Goal: Check status: Check status

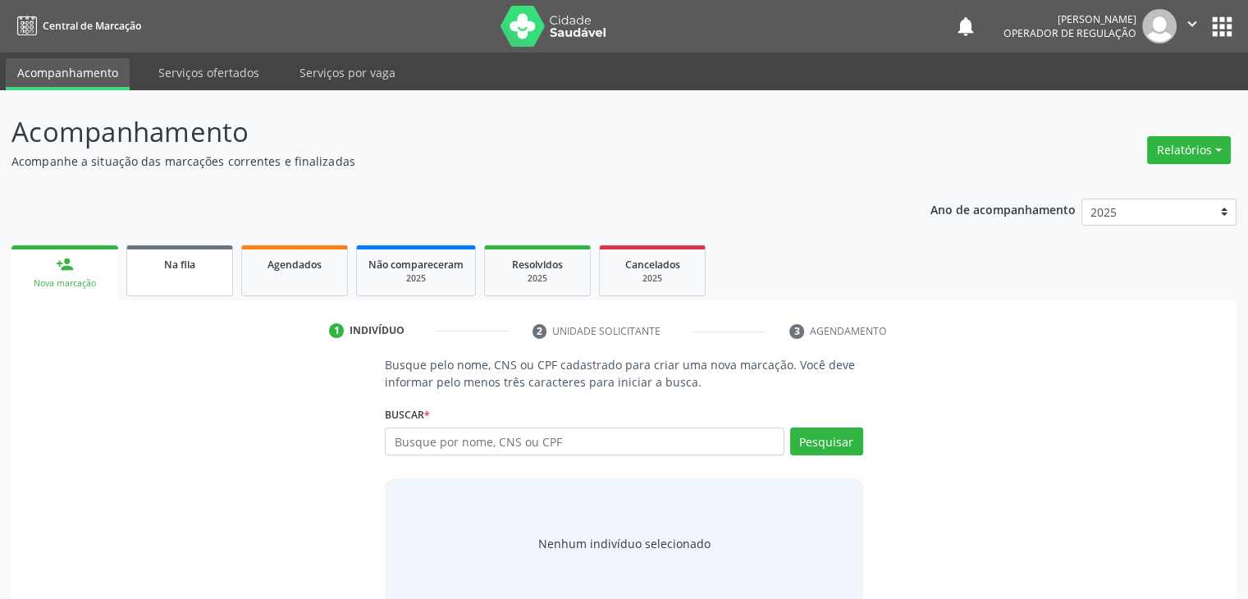
click at [198, 263] on div "Na fila" at bounding box center [180, 263] width 82 height 17
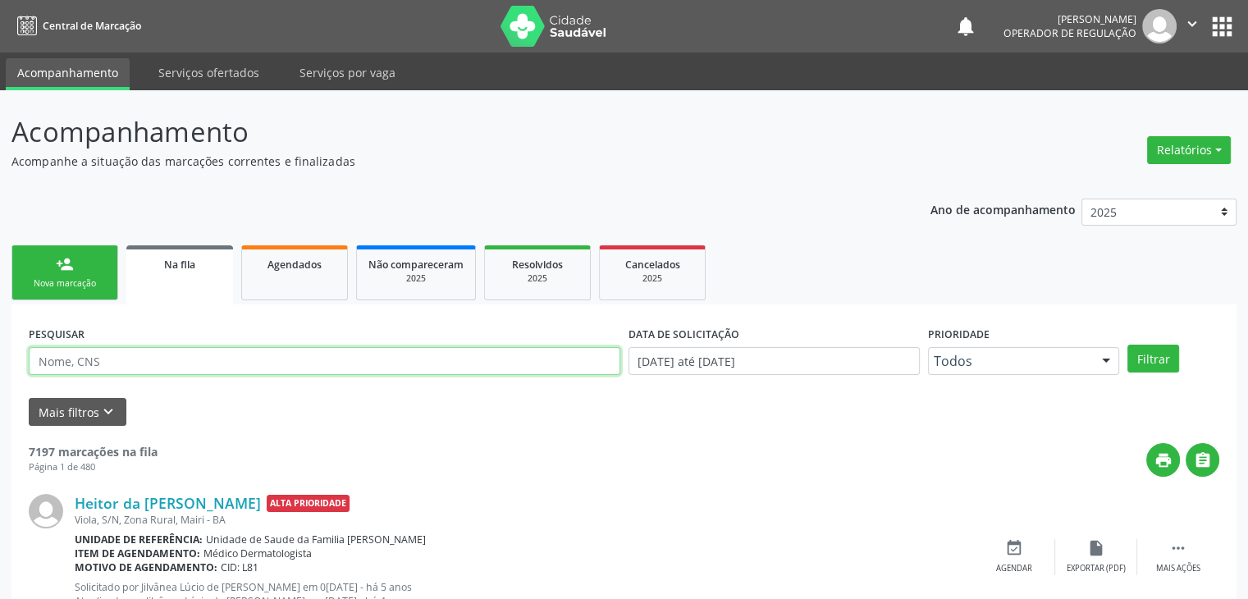
click at [207, 355] on input "text" at bounding box center [325, 361] width 592 height 28
click at [1127, 345] on button "Filtrar" at bounding box center [1153, 359] width 52 height 28
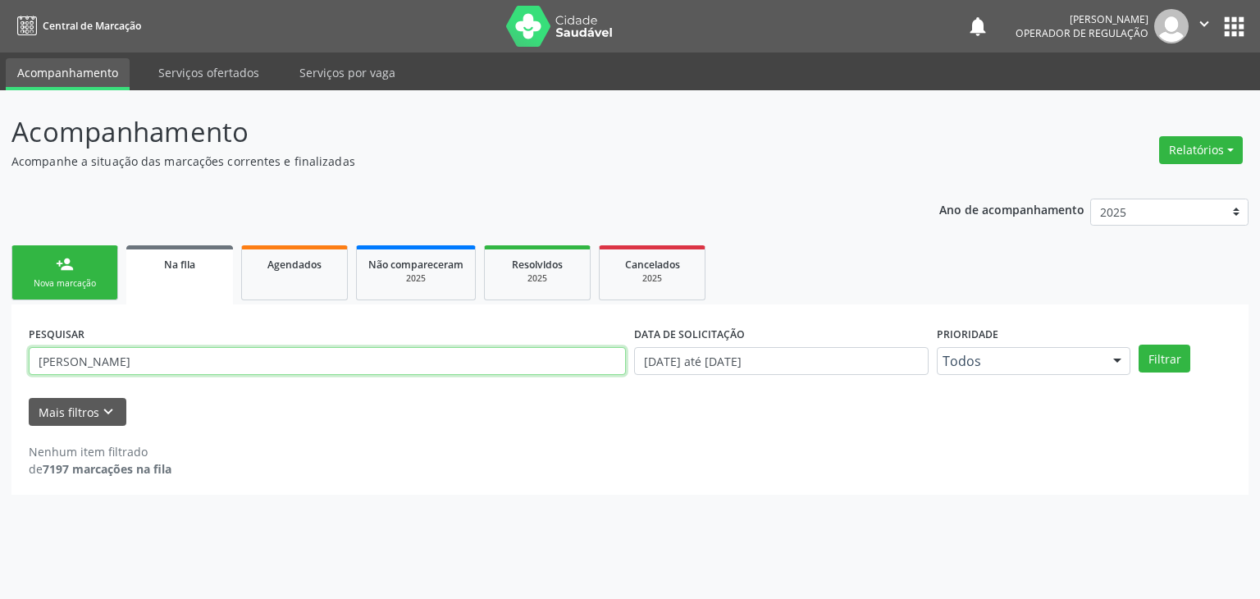
click at [182, 372] on input "[PERSON_NAME]" at bounding box center [327, 361] width 597 height 28
type input "C"
type input "[PERSON_NAME]"
click at [1139, 345] on button "Filtrar" at bounding box center [1165, 359] width 52 height 28
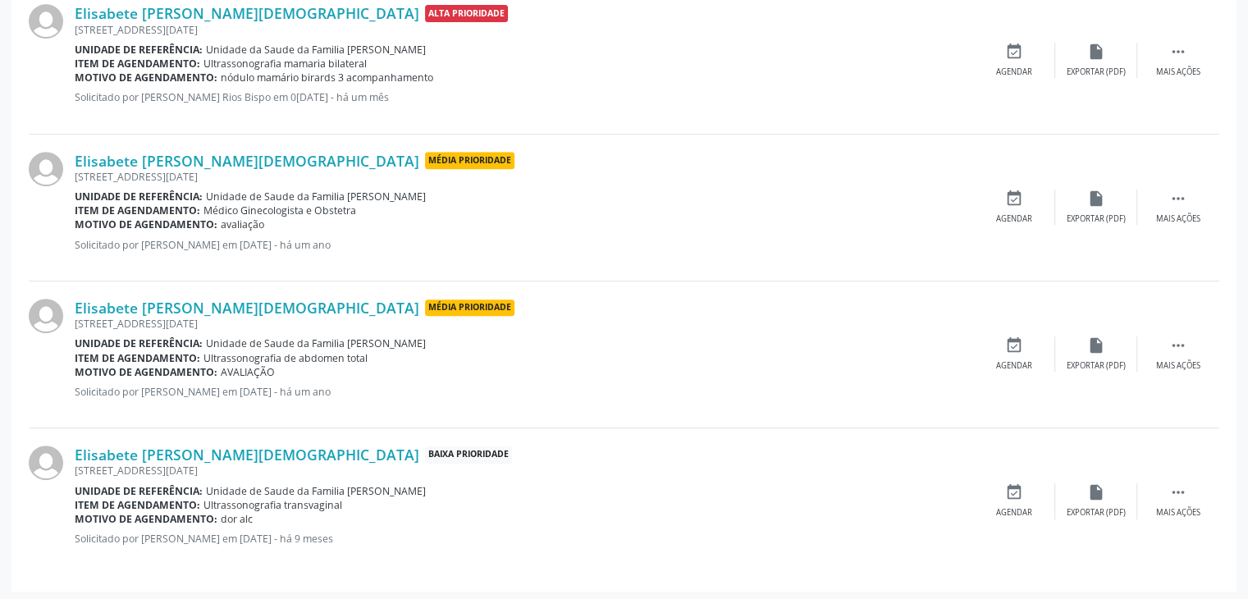
scroll to position [668, 0]
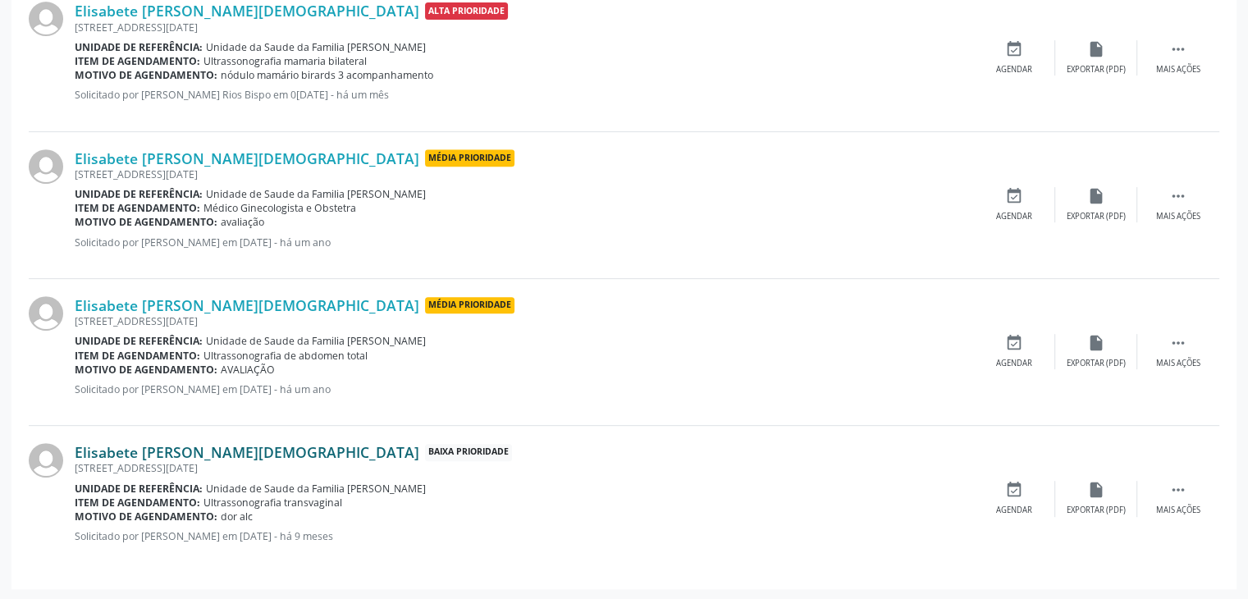
click at [139, 444] on link "Elisabete [PERSON_NAME][DEMOGRAPHIC_DATA]" at bounding box center [247, 452] width 345 height 18
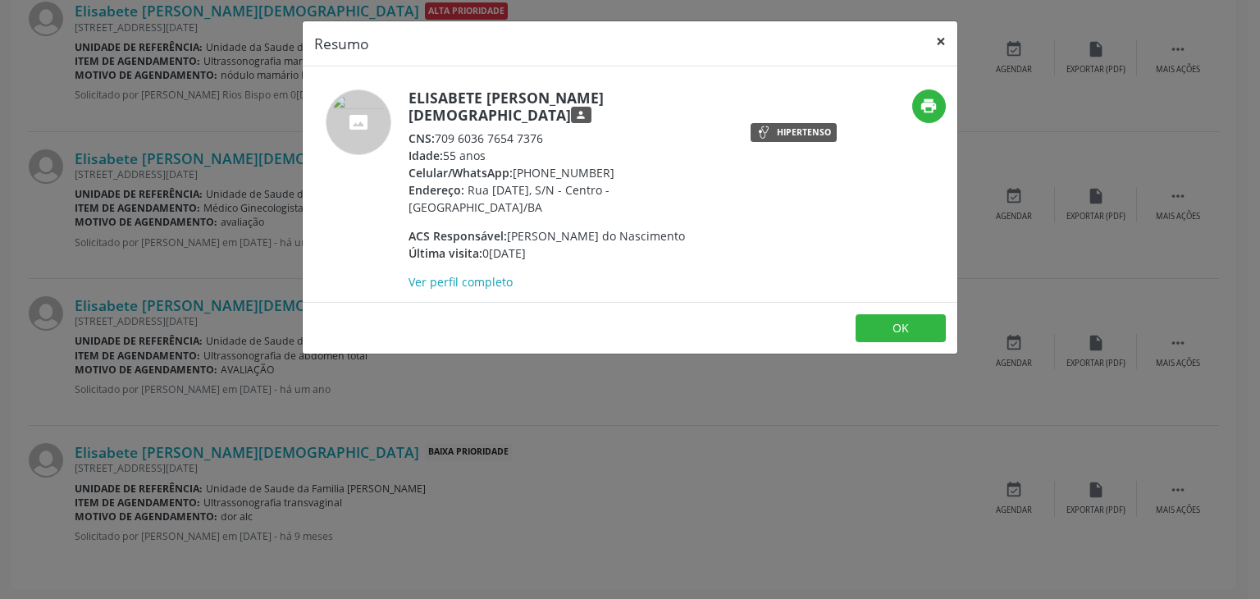
click at [940, 34] on button "×" at bounding box center [941, 41] width 33 height 40
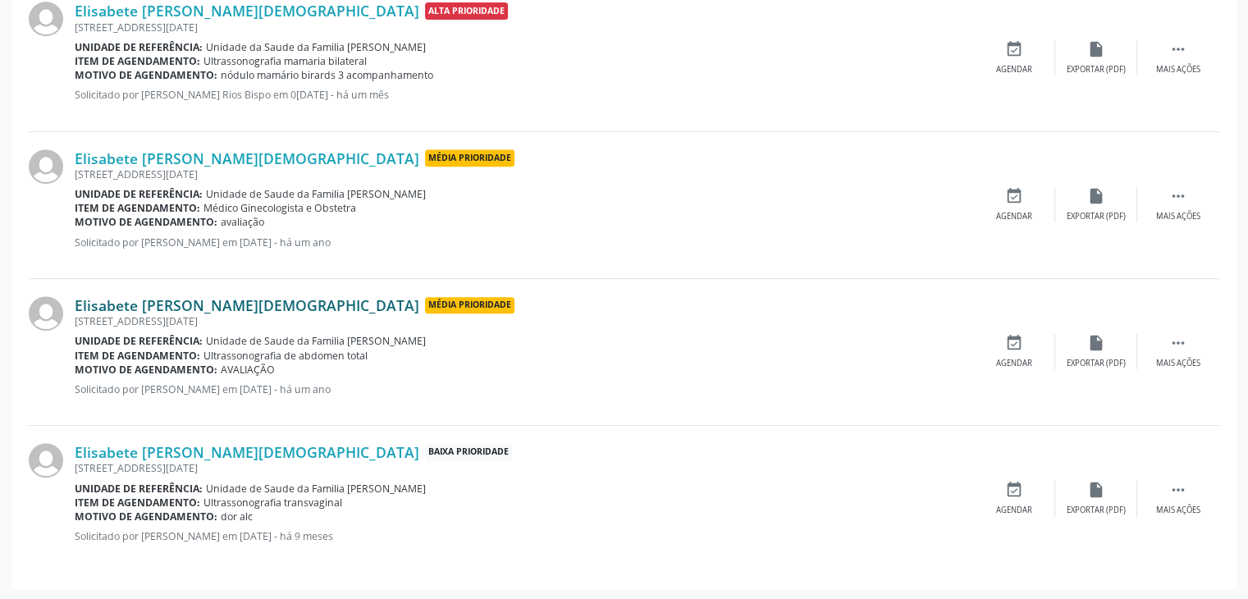
click at [203, 296] on link "Elisabete [PERSON_NAME][DEMOGRAPHIC_DATA]" at bounding box center [247, 305] width 345 height 18
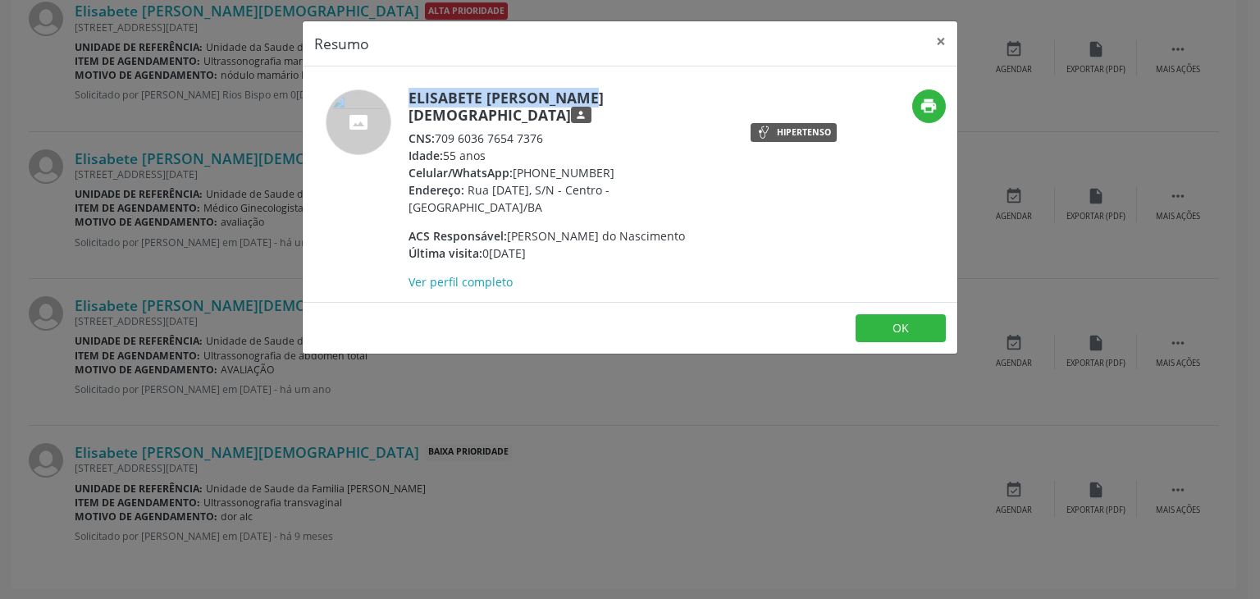
drag, startPoint x: 405, startPoint y: 103, endPoint x: 548, endPoint y: 94, distance: 143.8
click at [548, 94] on div "Elisabete [PERSON_NAME][DEMOGRAPHIC_DATA] person CNS: 709 6036 7654 7376 Idade:…" at bounding box center [521, 189] width 437 height 201
drag, startPoint x: 594, startPoint y: 98, endPoint x: 610, endPoint y: 98, distance: 16.4
click at [610, 98] on h5 "Elisabete [PERSON_NAME][DEMOGRAPHIC_DATA] person" at bounding box center [568, 106] width 319 height 34
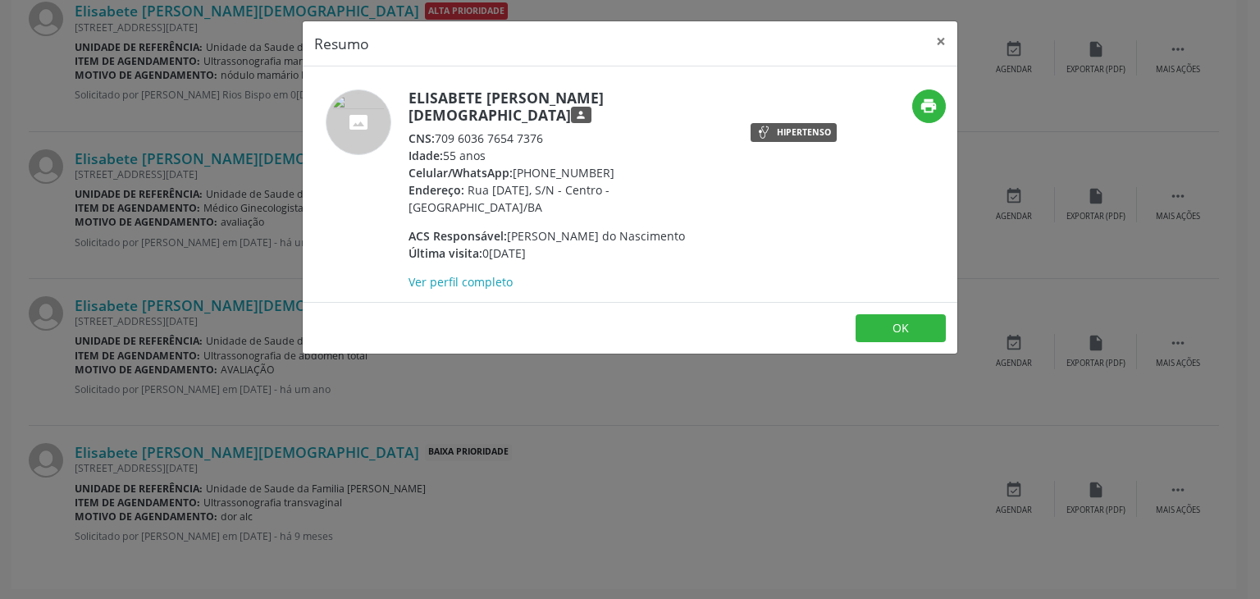
click at [406, 95] on div "Elisabete [PERSON_NAME][DEMOGRAPHIC_DATA] person CNS: 709 6036 7654 7376 Idade:…" at bounding box center [521, 189] width 437 height 201
drag, startPoint x: 406, startPoint y: 95, endPoint x: 571, endPoint y: 85, distance: 165.3
click at [571, 85] on div "Elisabete [PERSON_NAME][DEMOGRAPHIC_DATA] person CNS: 709 6036 7654 7376 Idade:…" at bounding box center [630, 183] width 655 height 235
drag, startPoint x: 592, startPoint y: 85, endPoint x: 607, endPoint y: 86, distance: 14.9
click at [607, 86] on div "Elisabete [PERSON_NAME][DEMOGRAPHIC_DATA] person CNS: 709 6036 7654 7376 Idade:…" at bounding box center [630, 183] width 655 height 235
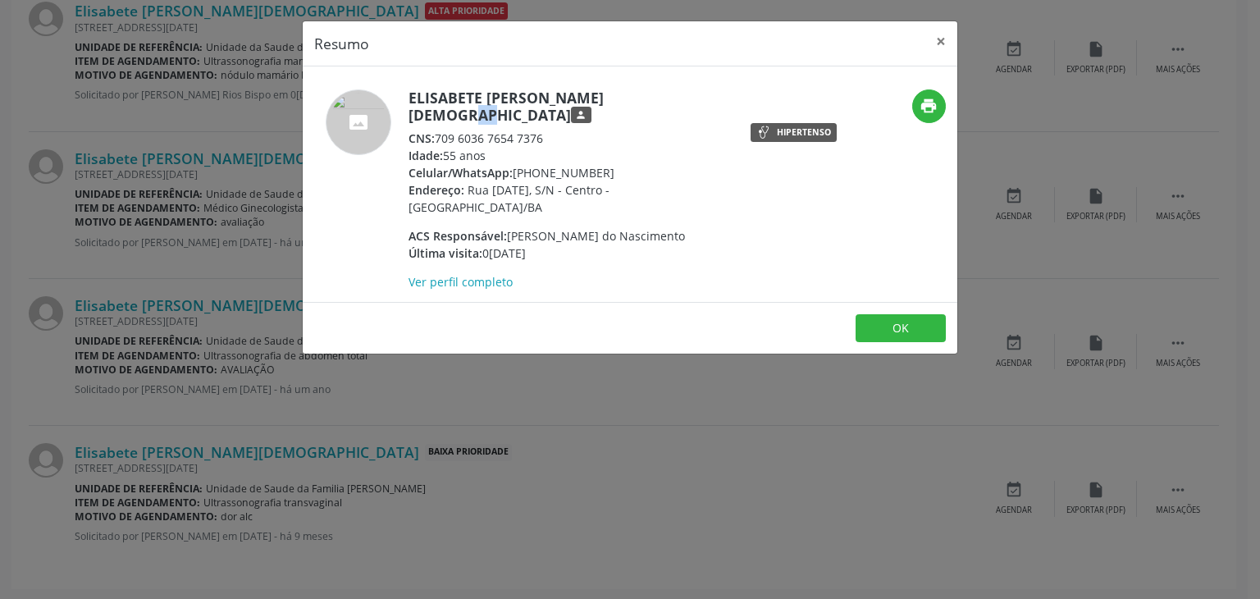
click at [607, 86] on div "Elisabete [PERSON_NAME][DEMOGRAPHIC_DATA] person CNS: 709 6036 7654 7376 Idade:…" at bounding box center [630, 183] width 655 height 235
click at [409, 94] on h5 "Elisabete [PERSON_NAME][DEMOGRAPHIC_DATA] person" at bounding box center [568, 106] width 319 height 34
drag, startPoint x: 446, startPoint y: 89, endPoint x: 587, endPoint y: 93, distance: 140.4
click at [570, 93] on h5 "Elisabete [PERSON_NAME][DEMOGRAPHIC_DATA] person" at bounding box center [568, 106] width 319 height 34
drag, startPoint x: 631, startPoint y: 92, endPoint x: 400, endPoint y: 83, distance: 231.6
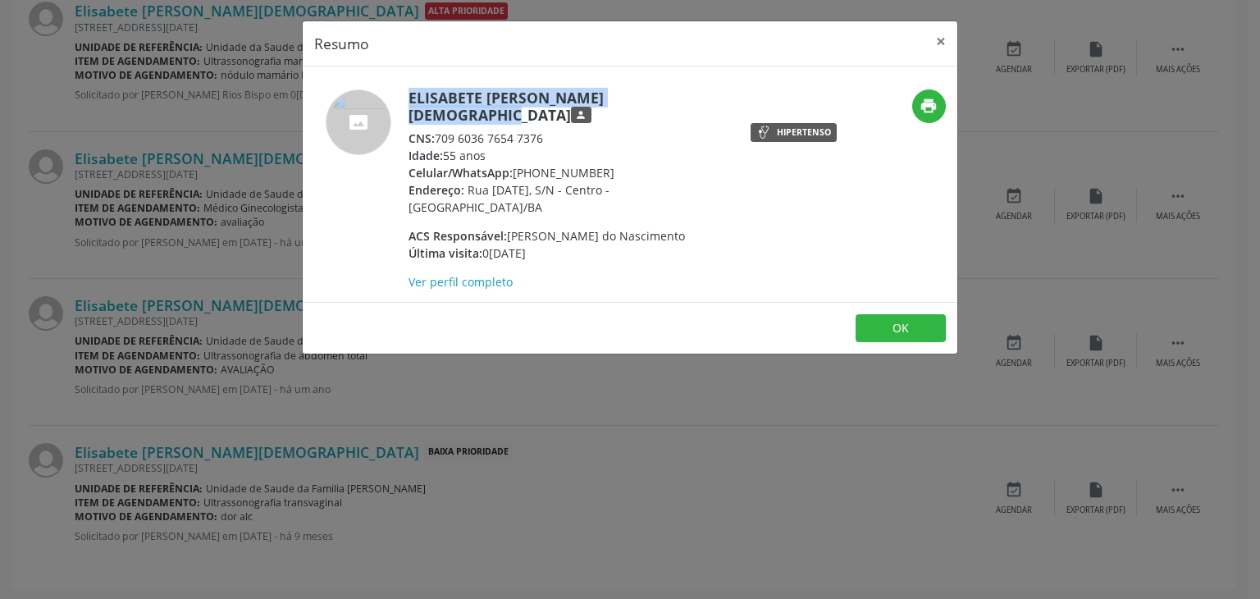
click at [400, 83] on div "Elisabete [PERSON_NAME][DEMOGRAPHIC_DATA] person CNS: 709 6036 7654 7376 Idade:…" at bounding box center [630, 183] width 655 height 235
copy div "Elisabete [PERSON_NAME][DEMOGRAPHIC_DATA]"
click at [935, 42] on button "×" at bounding box center [941, 41] width 33 height 40
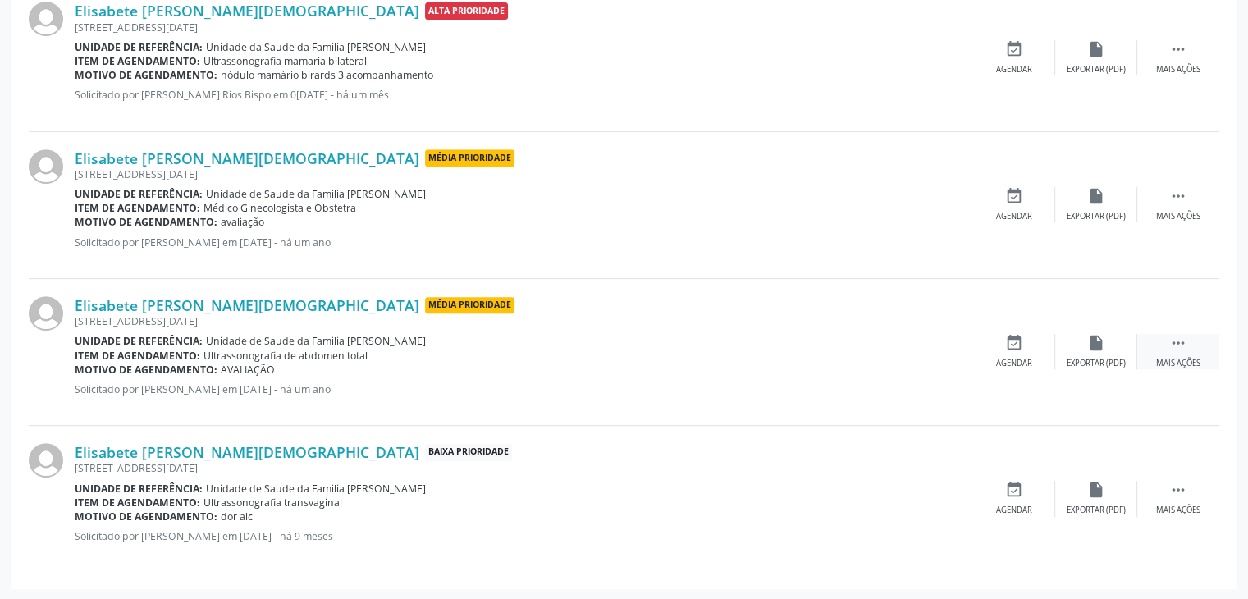
click at [1192, 366] on div "Mais ações" at bounding box center [1178, 363] width 44 height 11
click at [1036, 356] on div "cancel Cancelar" at bounding box center [1014, 351] width 82 height 35
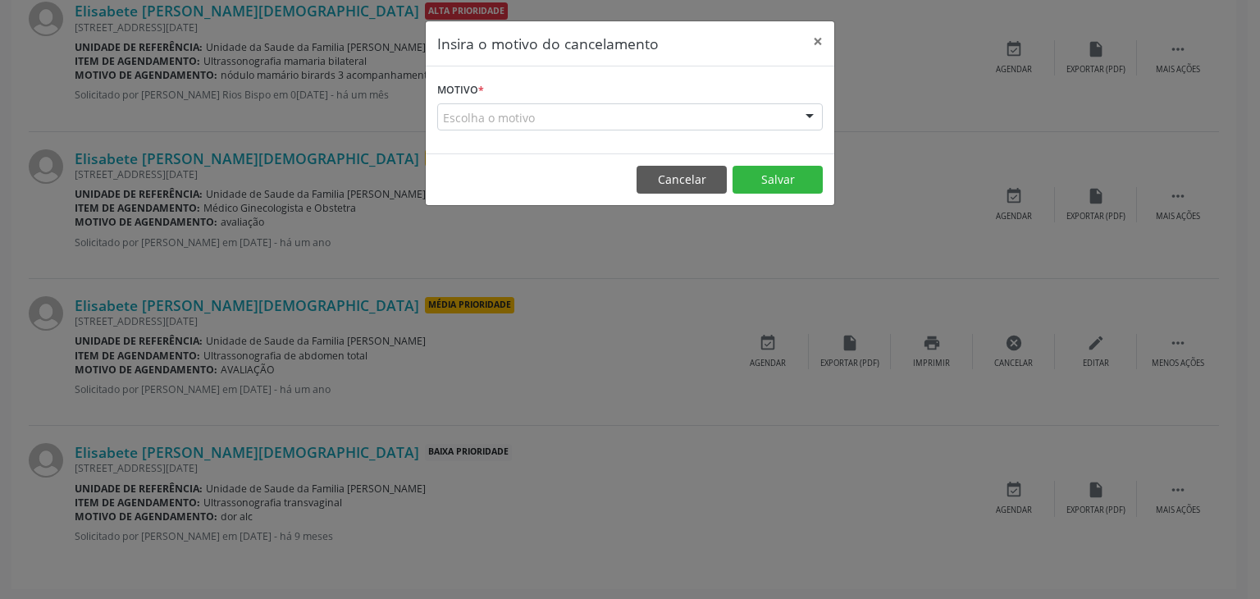
click at [496, 106] on div "Escolha o motivo" at bounding box center [630, 117] width 386 height 28
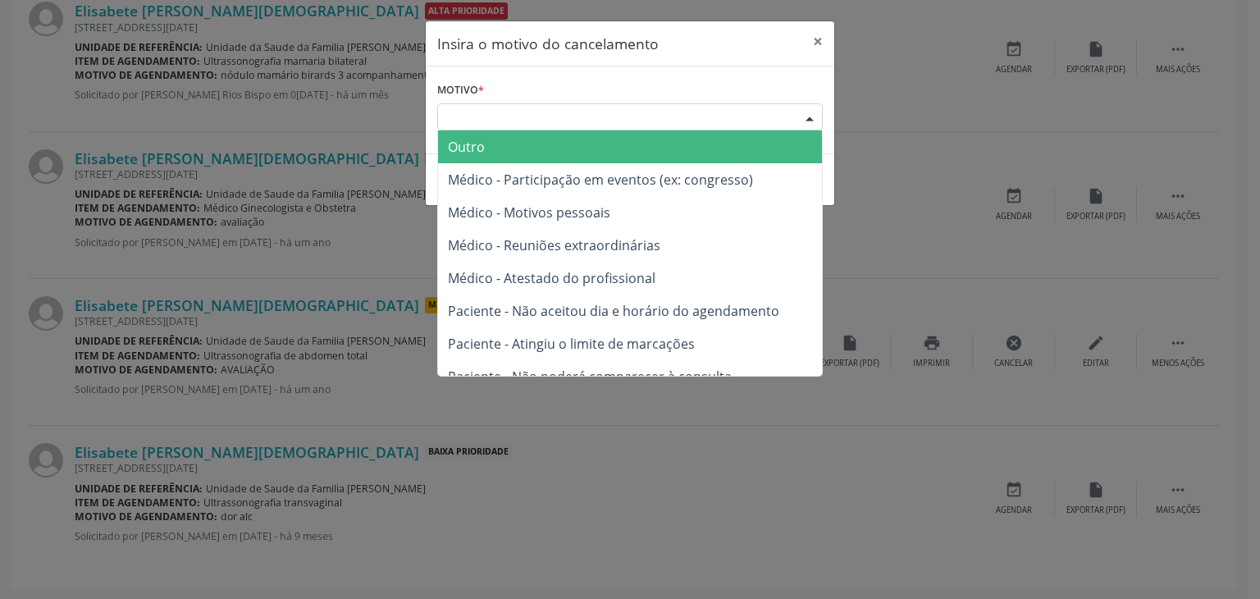
click at [493, 149] on span "Outro" at bounding box center [630, 146] width 384 height 33
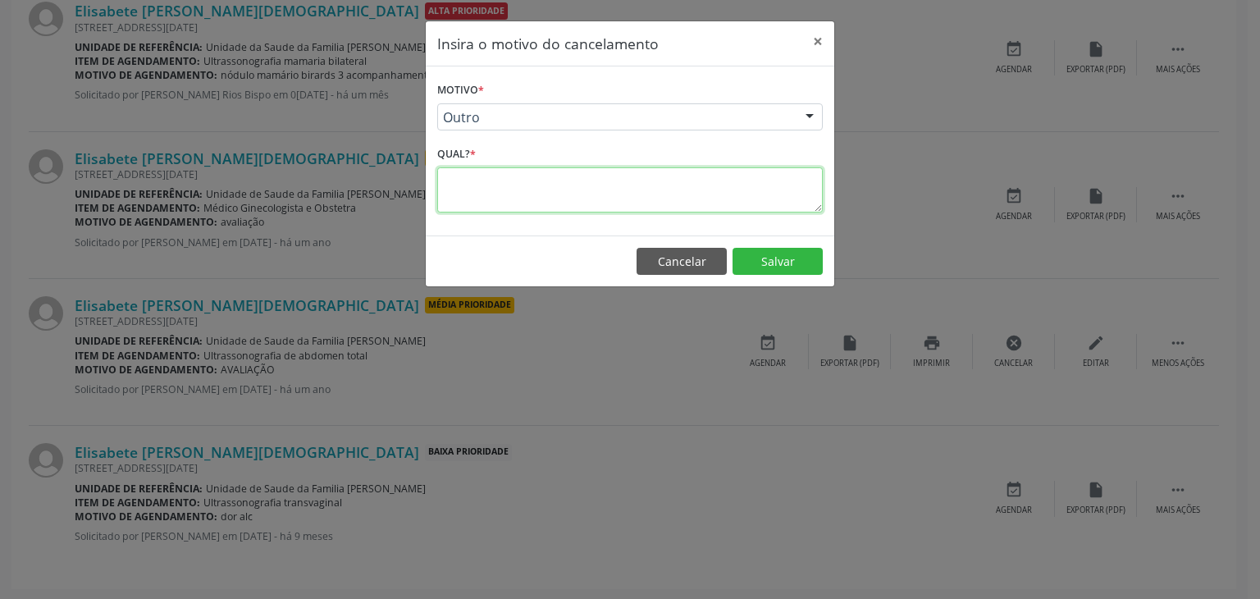
click at [497, 187] on textarea at bounding box center [630, 189] width 386 height 45
type textarea "EXAME REALIZADO"
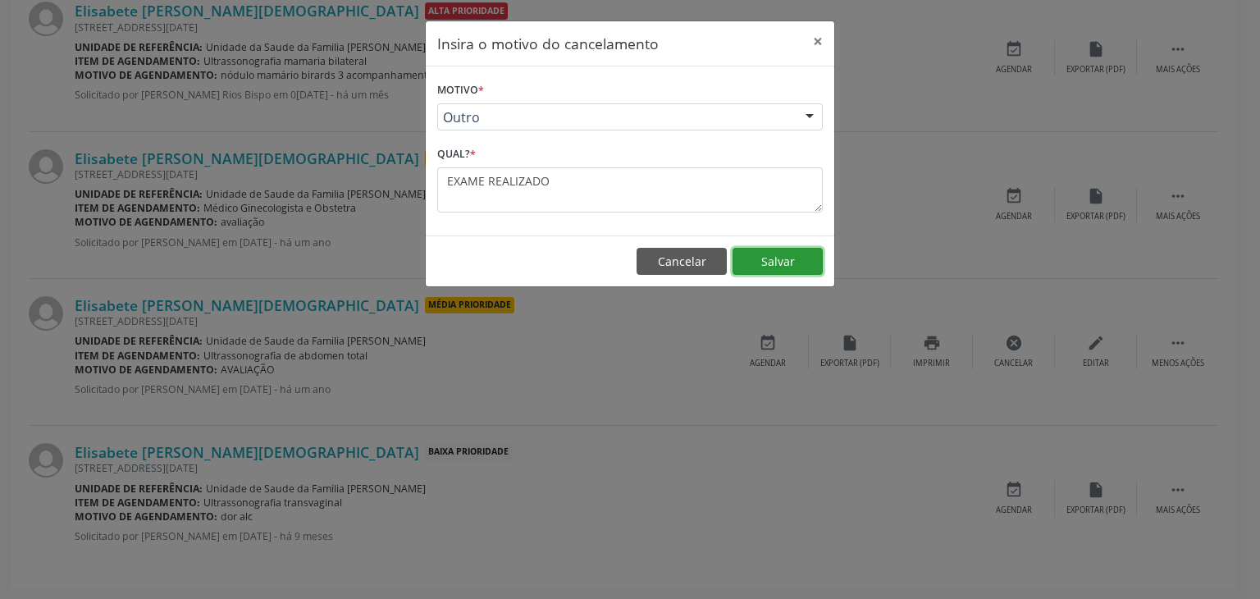
click at [776, 267] on button "Salvar" at bounding box center [778, 262] width 90 height 28
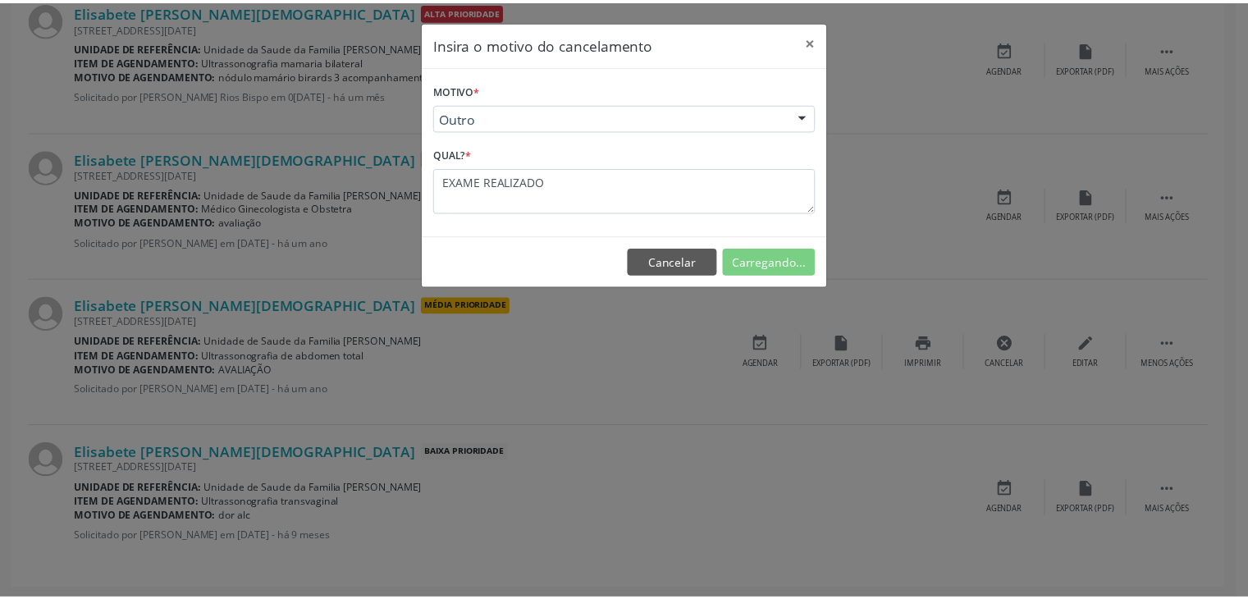
scroll to position [0, 0]
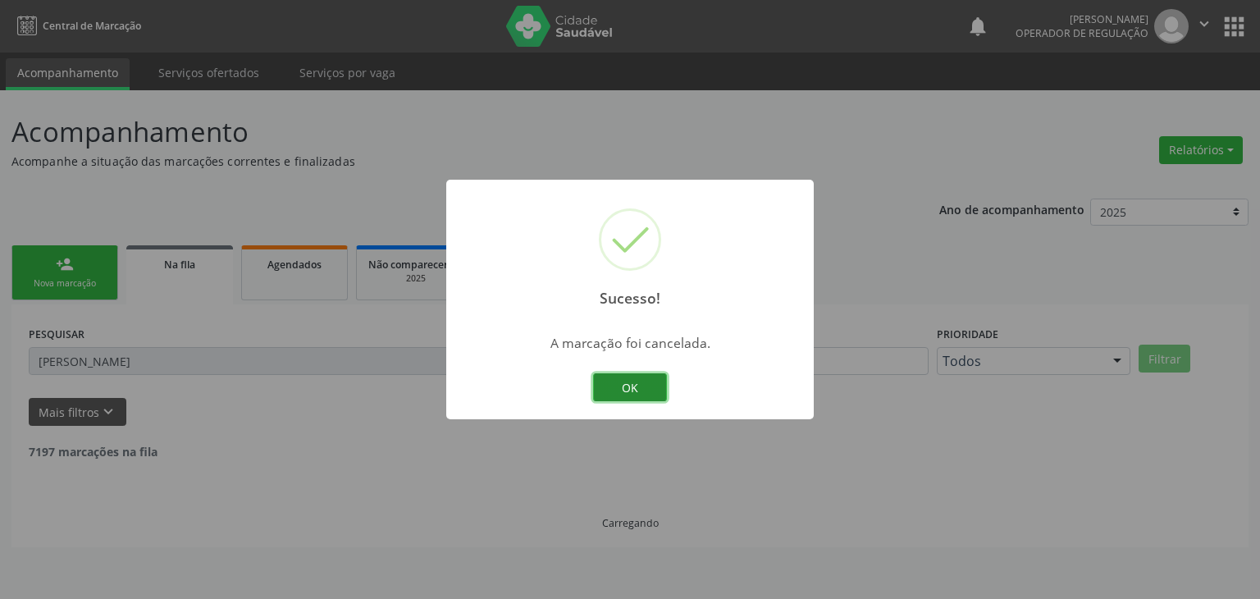
click at [620, 382] on button "OK" at bounding box center [630, 387] width 74 height 28
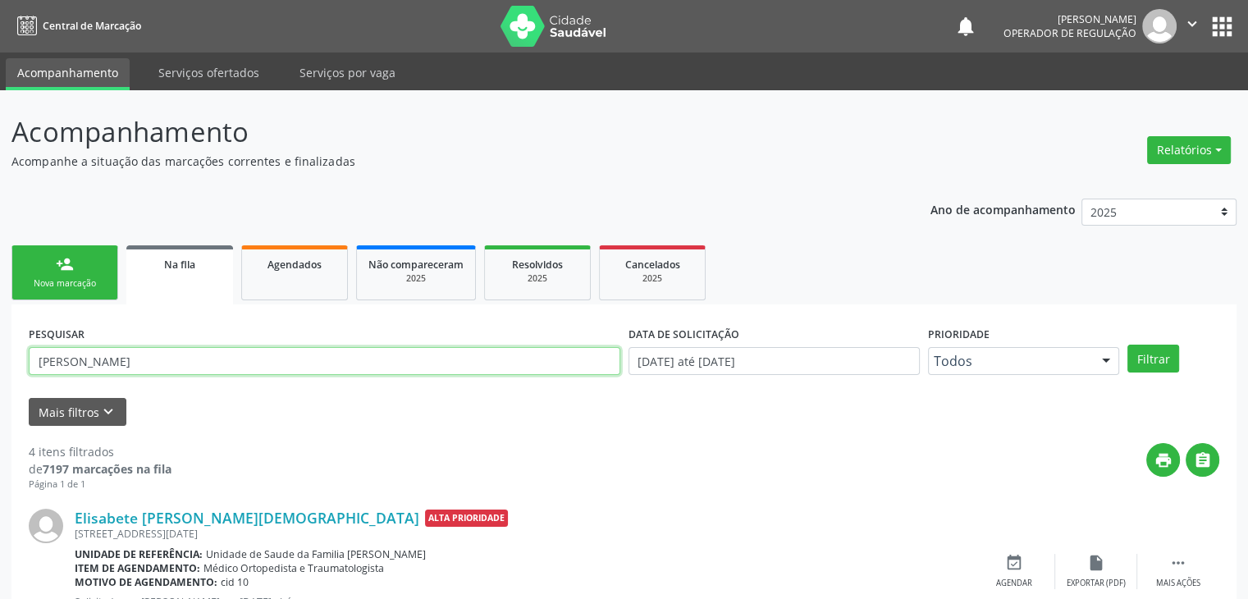
drag, startPoint x: 201, startPoint y: 358, endPoint x: 0, endPoint y: 379, distance: 202.2
click at [0, 379] on div "Acompanhamento Acompanhe a situação das marcações correntes e finalizadas Relat…" at bounding box center [624, 605] width 1248 height 1031
click at [161, 362] on input "[PERSON_NAME]" at bounding box center [325, 361] width 592 height 28
type input "E"
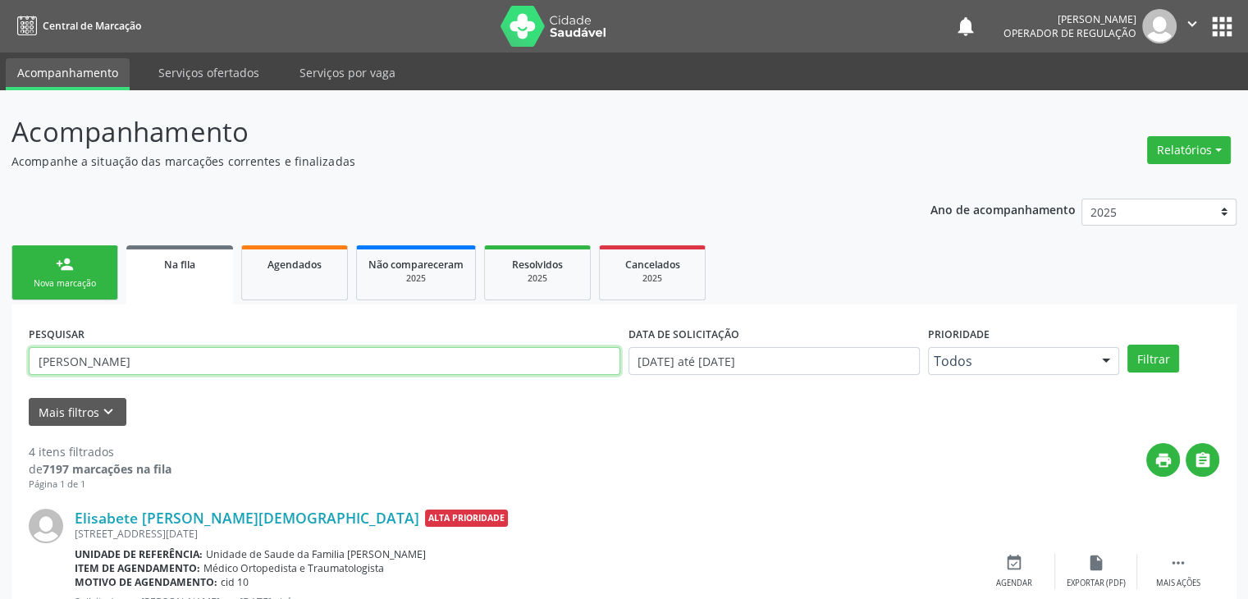
type input "[PERSON_NAME]"
click at [1127, 345] on button "Filtrar" at bounding box center [1153, 359] width 52 height 28
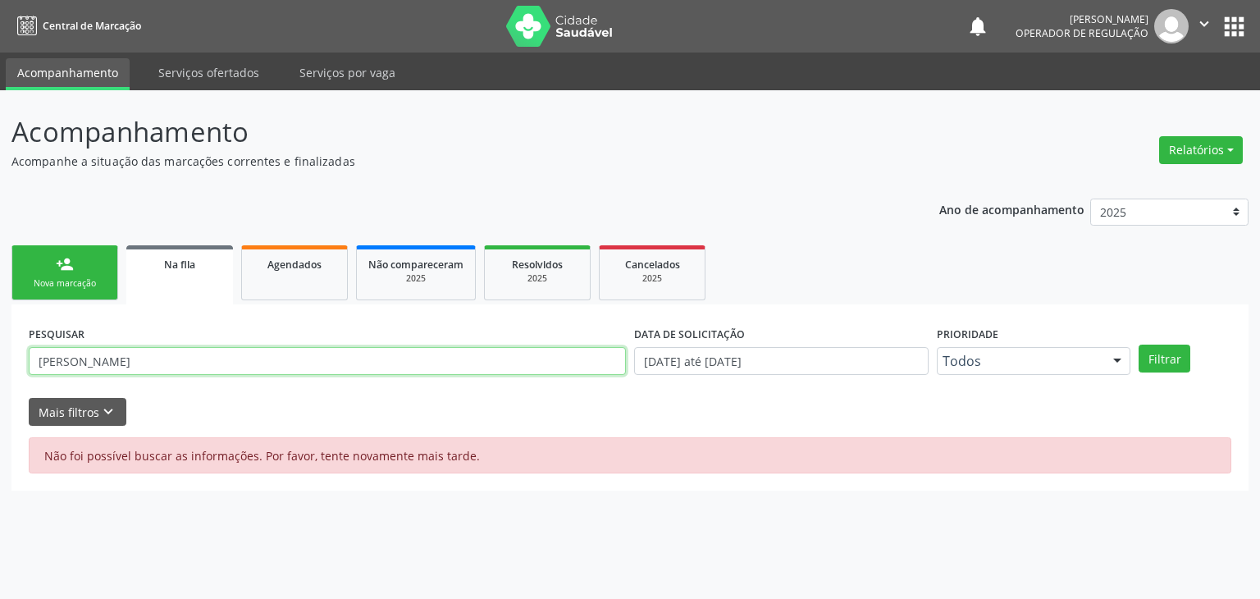
click at [214, 357] on input "[PERSON_NAME]" at bounding box center [327, 361] width 597 height 28
click at [1139, 345] on button "Filtrar" at bounding box center [1165, 359] width 52 height 28
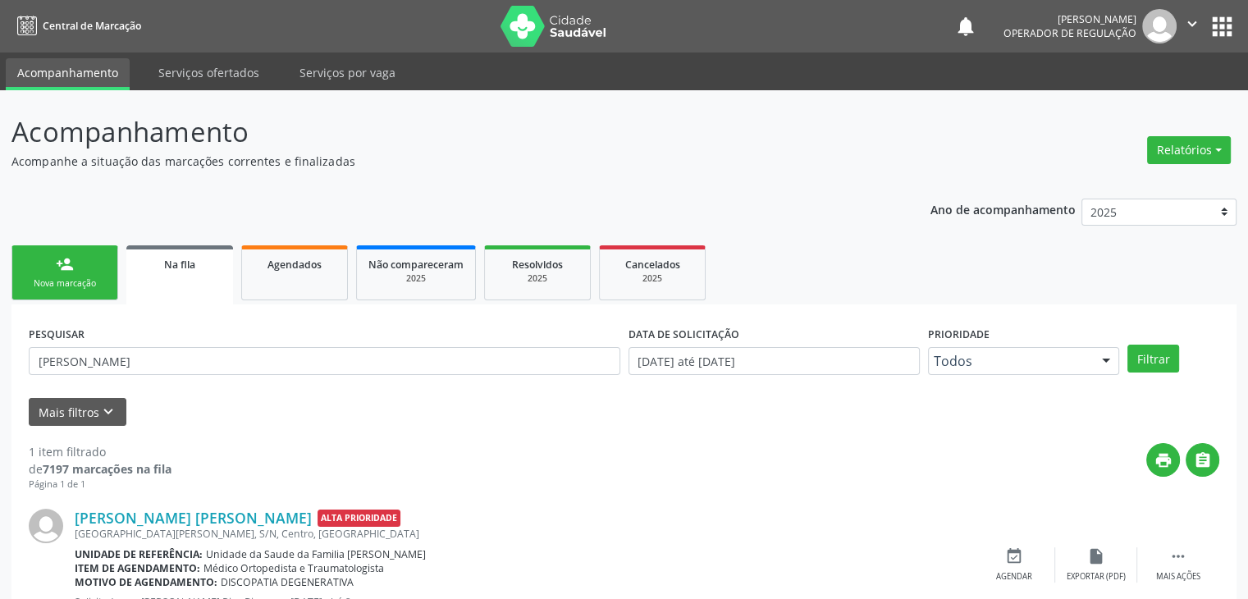
scroll to position [66, 0]
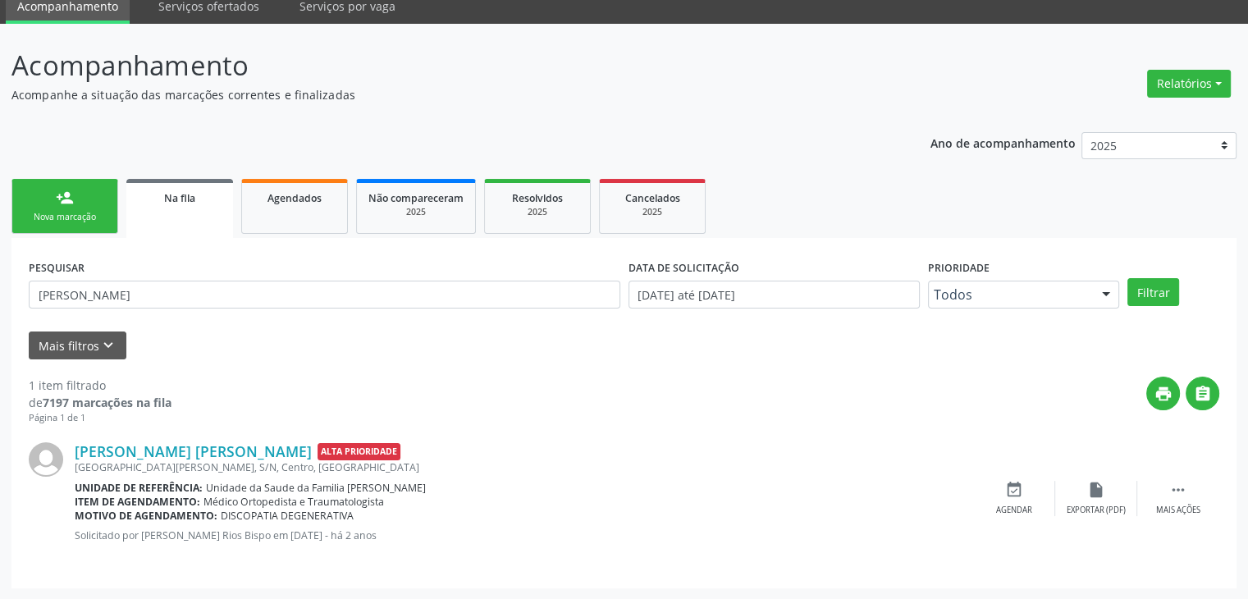
drag, startPoint x: 231, startPoint y: 307, endPoint x: 202, endPoint y: 303, distance: 29.8
click at [202, 303] on div "PESQUISAR [PERSON_NAME]" at bounding box center [325, 287] width 600 height 64
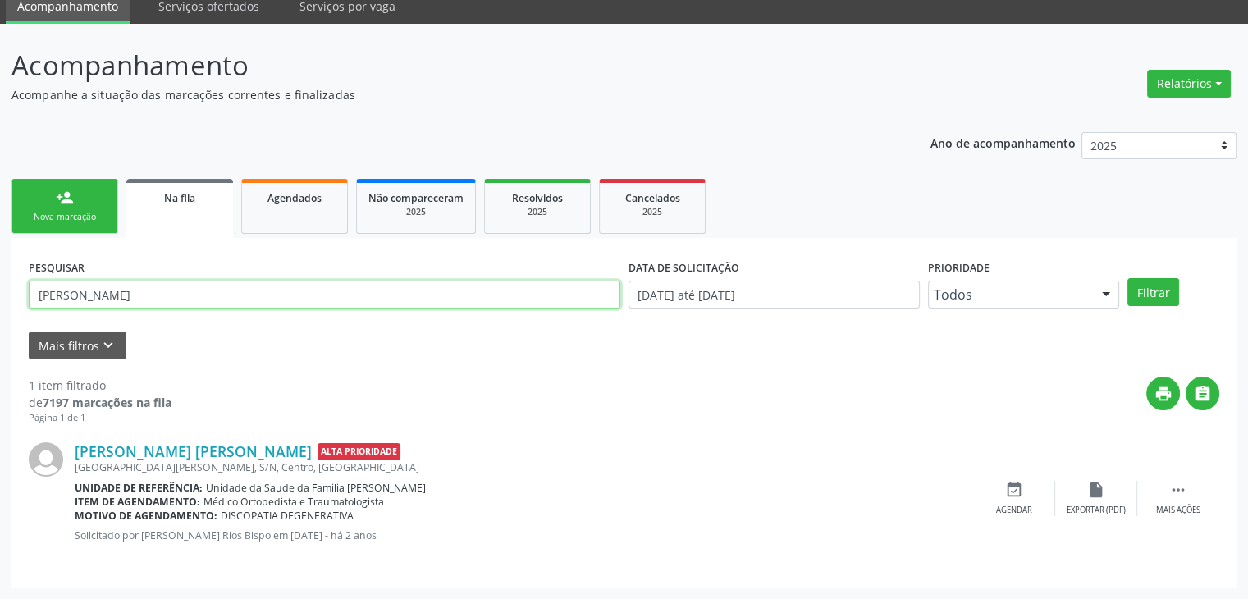
click at [201, 292] on input "[PERSON_NAME]" at bounding box center [325, 295] width 592 height 28
drag, startPoint x: 201, startPoint y: 292, endPoint x: 10, endPoint y: 299, distance: 191.3
click at [10, 299] on div "Acompanhamento Acompanhe a situação das marcações correntes e finalizadas Relat…" at bounding box center [624, 312] width 1248 height 576
click at [1127, 278] on button "Filtrar" at bounding box center [1153, 292] width 52 height 28
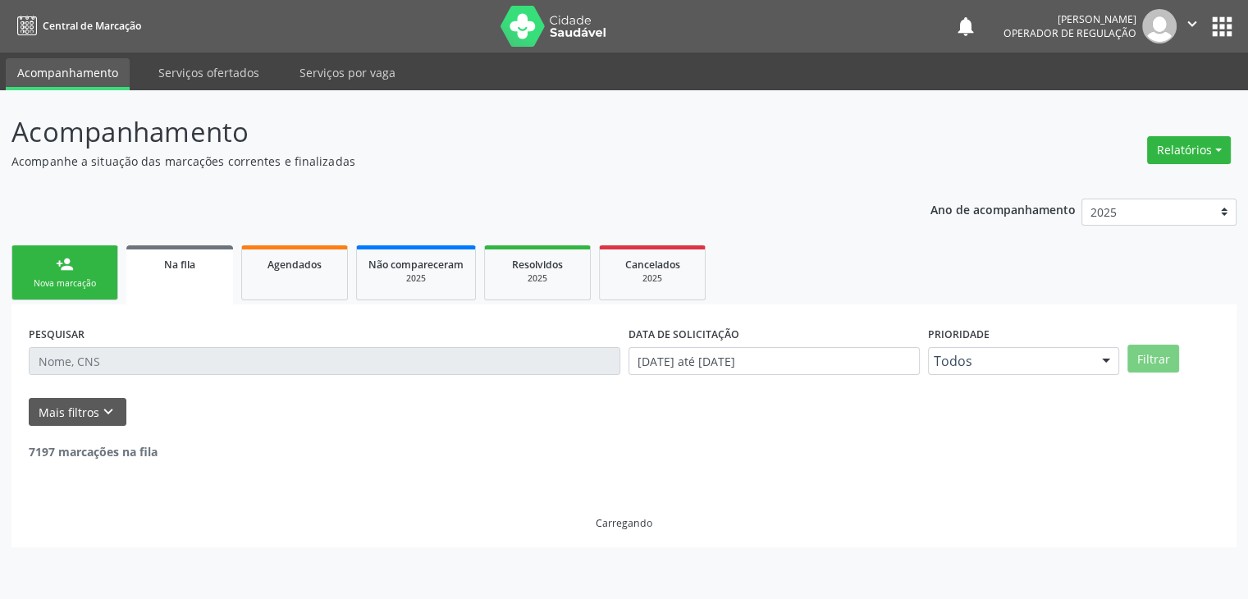
scroll to position [0, 0]
